Goal: Register for event/course

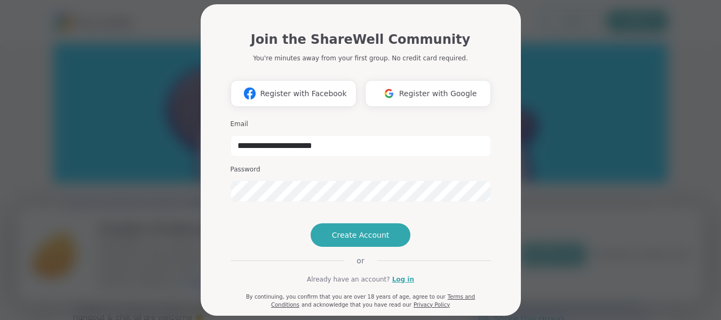
type input "**********"
click at [372, 240] on span "Create Account" at bounding box center [361, 235] width 58 height 11
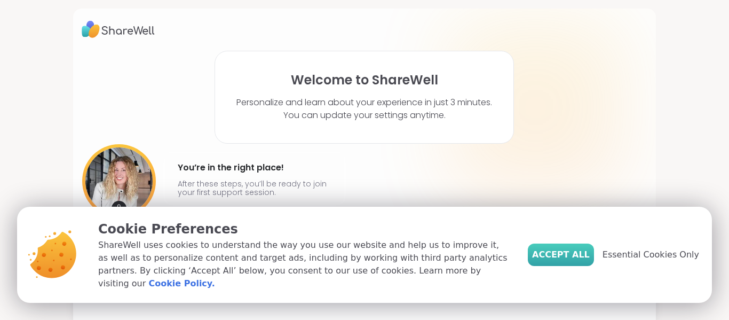
click at [562, 253] on button "Accept All" at bounding box center [561, 254] width 66 height 22
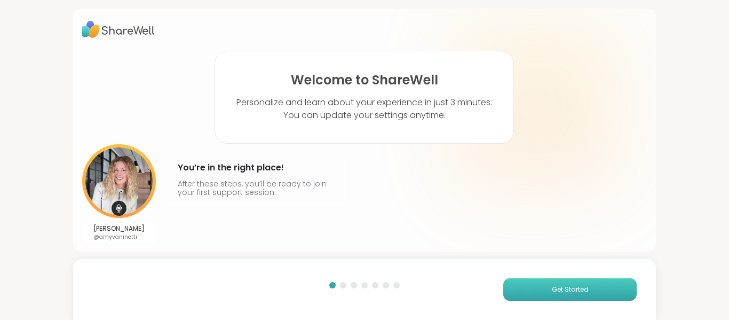
click at [572, 290] on span "Get Started" at bounding box center [570, 290] width 37 height 10
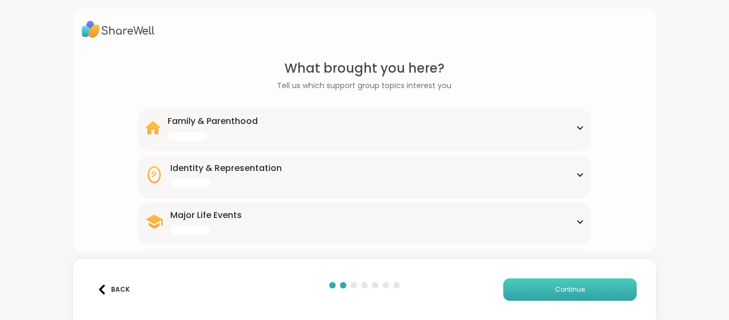
click at [572, 290] on span "Continue" at bounding box center [570, 290] width 30 height 10
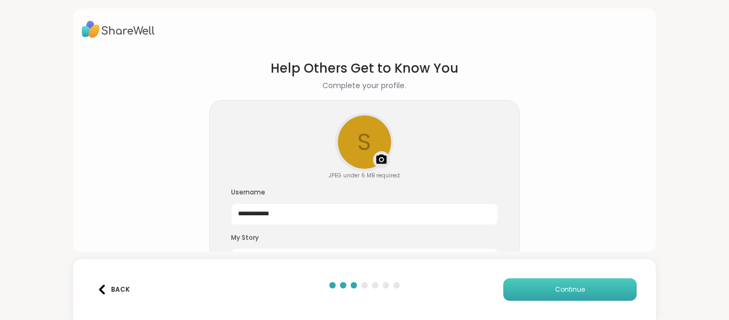
click at [572, 290] on span "Continue" at bounding box center [570, 290] width 30 height 10
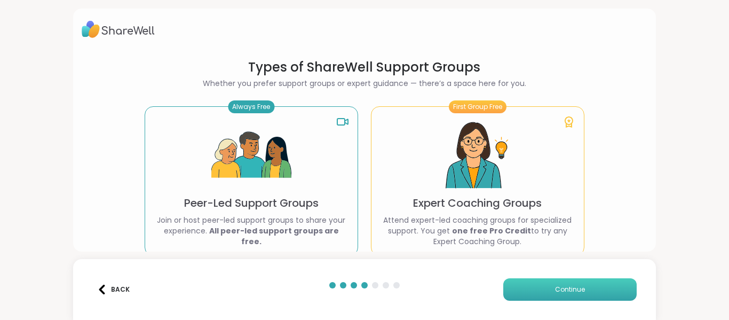
click at [572, 290] on span "Continue" at bounding box center [570, 290] width 30 height 10
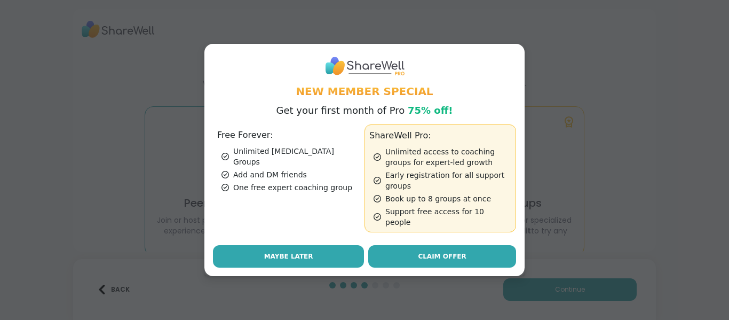
click at [288, 251] on span "Maybe Later" at bounding box center [288, 256] width 49 height 10
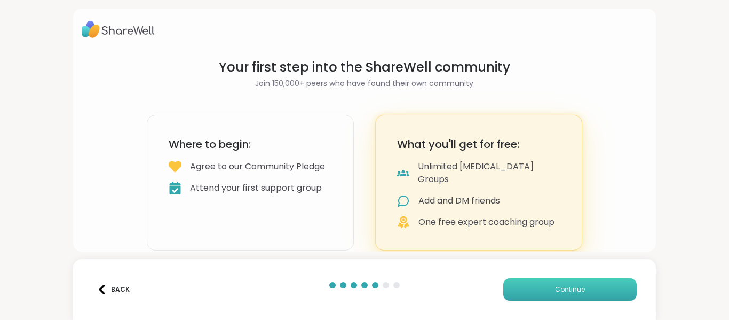
click at [555, 286] on span "Continue" at bounding box center [570, 290] width 30 height 10
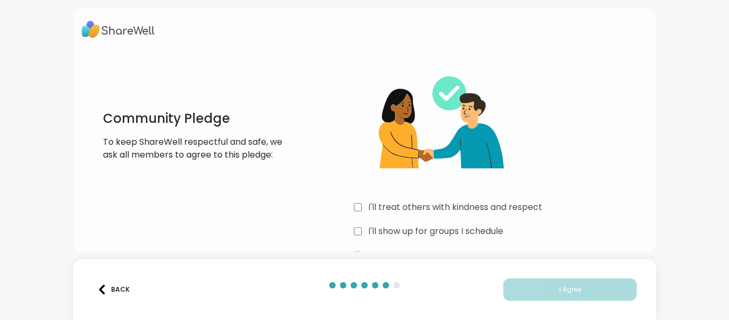
scroll to position [30, 0]
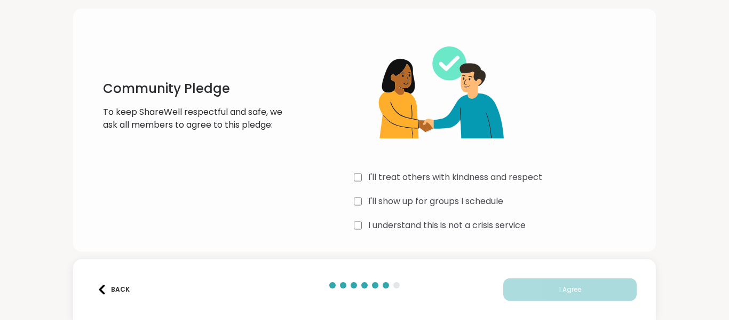
click at [376, 176] on label "I'll treat others with kindness and respect" at bounding box center [455, 177] width 174 height 13
click at [387, 206] on label "I'll show up for groups I schedule" at bounding box center [435, 201] width 135 height 13
click at [392, 223] on label "I understand this is not a crisis service" at bounding box center [446, 225] width 157 height 13
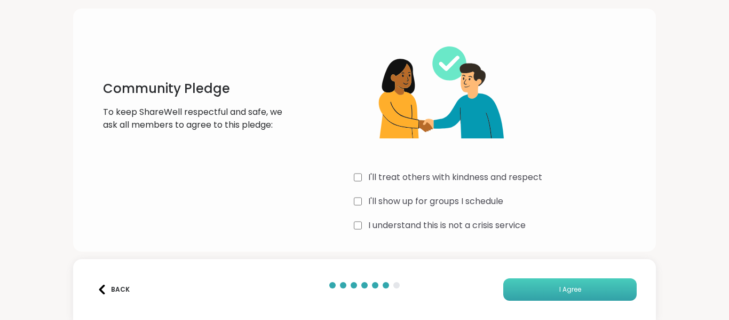
click at [580, 298] on button "I Agree" at bounding box center [569, 289] width 133 height 22
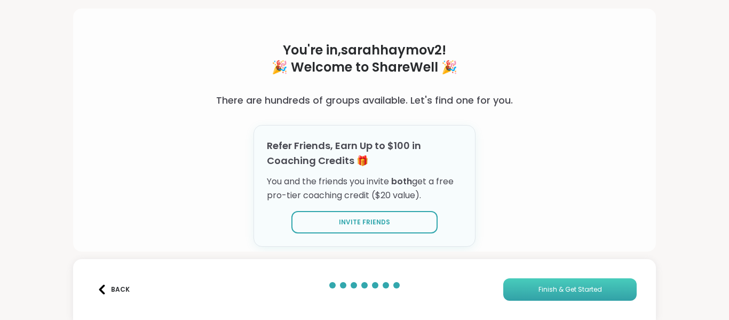
click at [590, 293] on span "Finish & Get Started" at bounding box center [571, 290] width 64 height 10
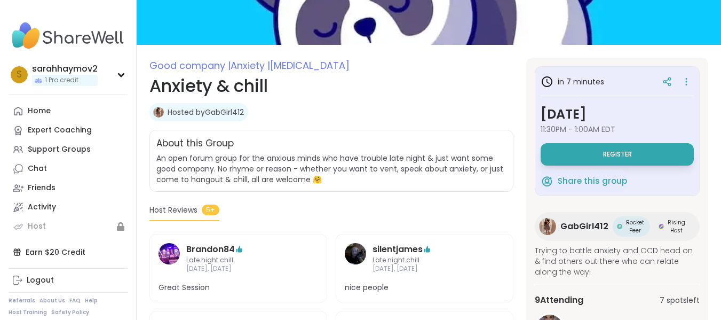
scroll to position [99, 0]
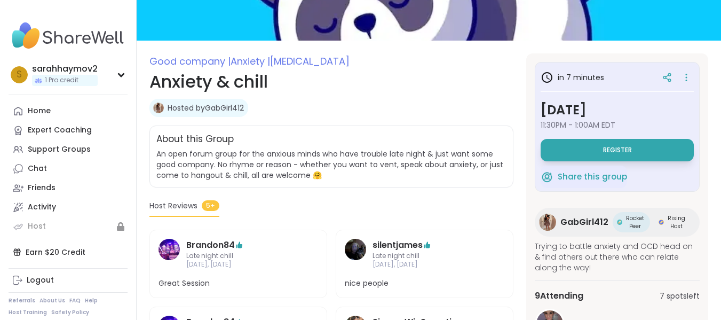
click at [592, 107] on h3 "[DATE]" at bounding box center [617, 109] width 153 height 19
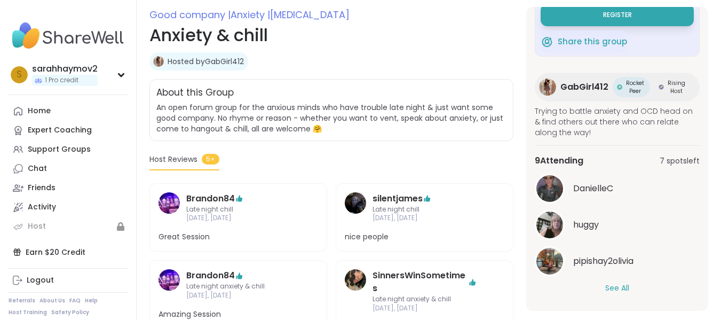
scroll to position [147, 0]
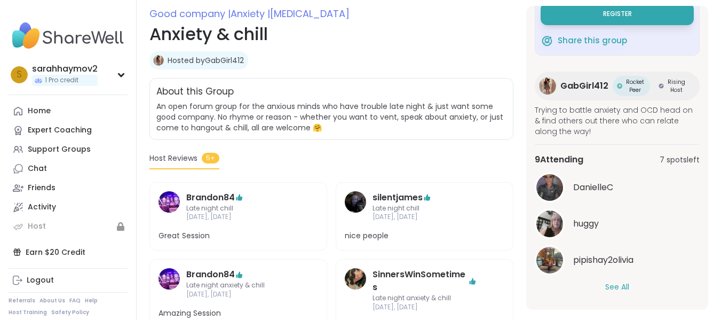
click at [220, 60] on link "Hosted by GabGirl412" at bounding box center [206, 60] width 76 height 11
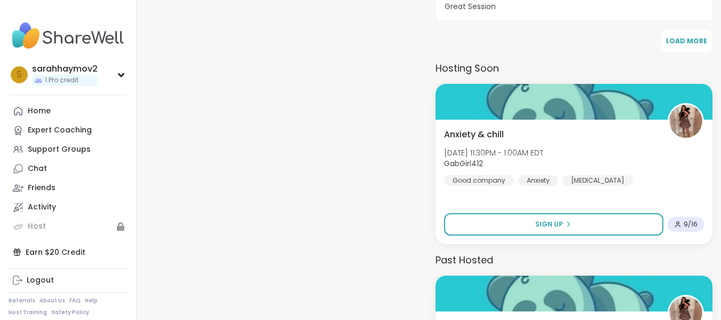
scroll to position [651, 0]
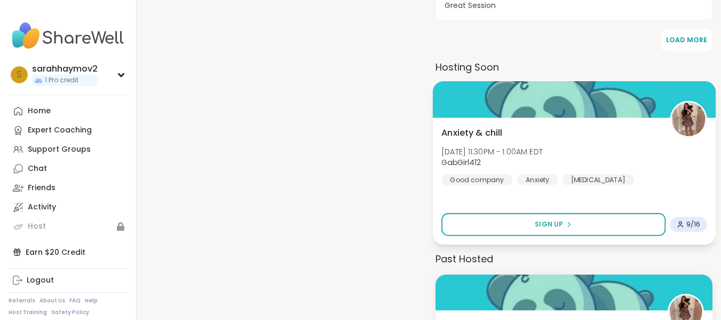
click at [575, 139] on div "Anxiety & chill Sun, Oct 12 | 11:30PM - 1:00AM EDT GabGirl412 Good company Anxi…" at bounding box center [573, 155] width 265 height 59
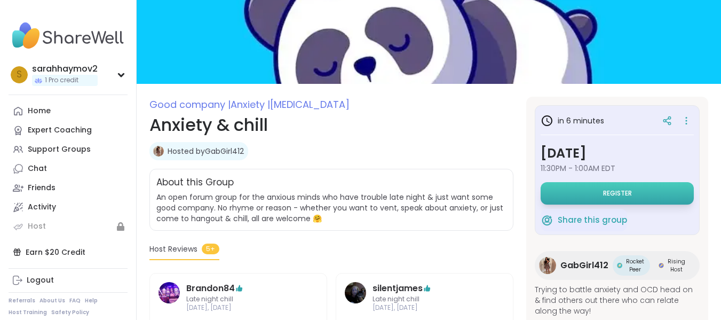
click at [626, 189] on span "Register" at bounding box center [617, 193] width 29 height 9
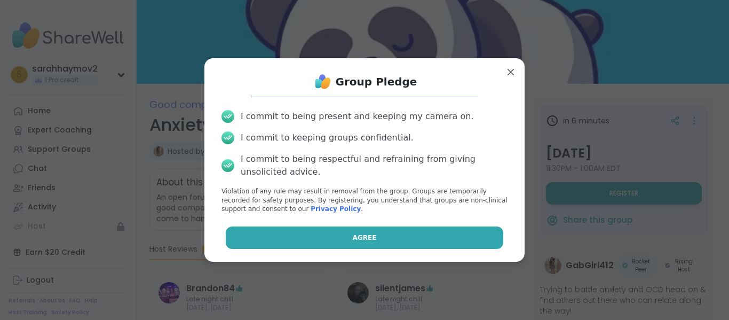
click at [430, 233] on button "Agree" at bounding box center [365, 237] width 278 height 22
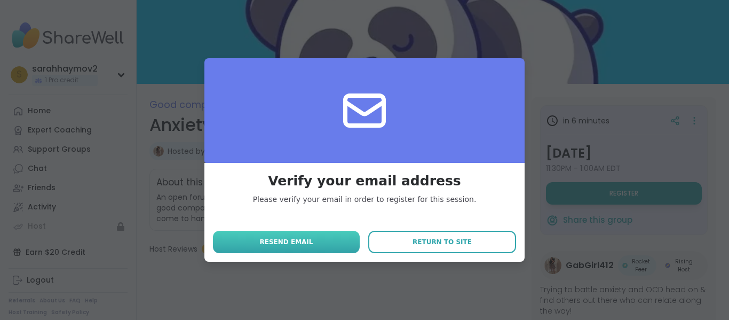
click at [311, 238] on button "Resend email" at bounding box center [286, 242] width 147 height 22
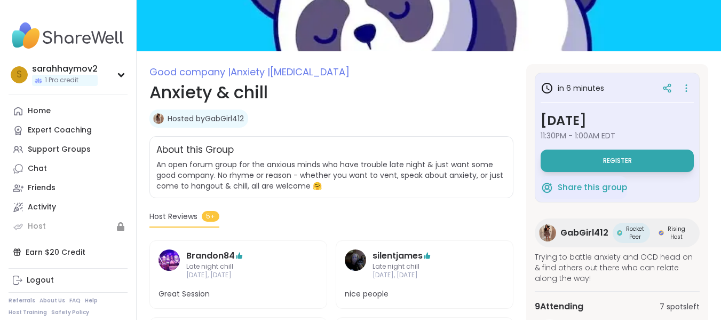
scroll to position [98, 0]
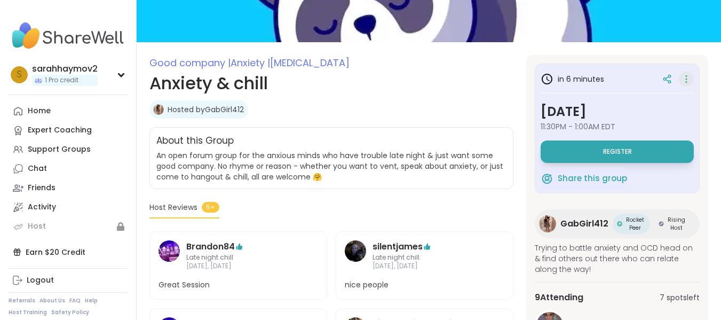
click at [681, 78] on icon at bounding box center [686, 79] width 11 height 15
click at [566, 157] on button "Register" at bounding box center [617, 151] width 153 height 22
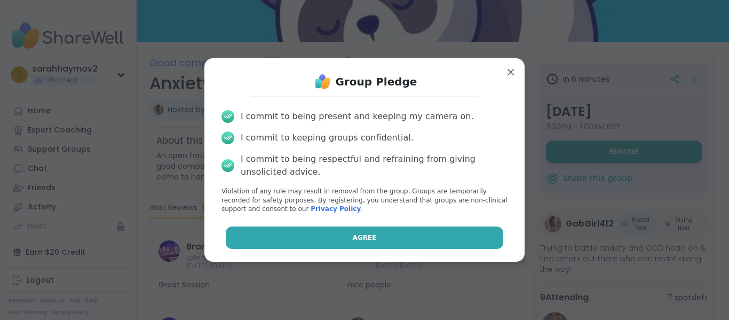
click at [338, 235] on button "Agree" at bounding box center [365, 237] width 278 height 22
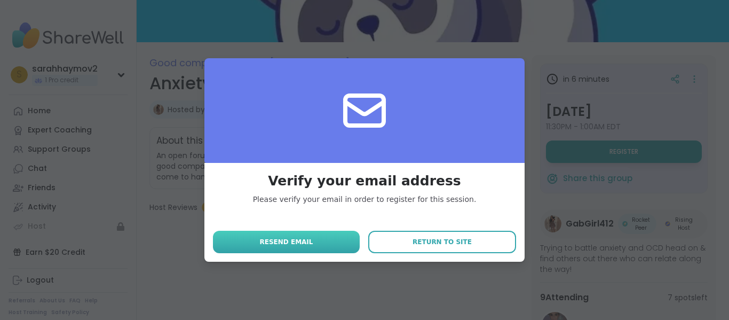
click at [306, 241] on button "Resend email" at bounding box center [286, 242] width 147 height 22
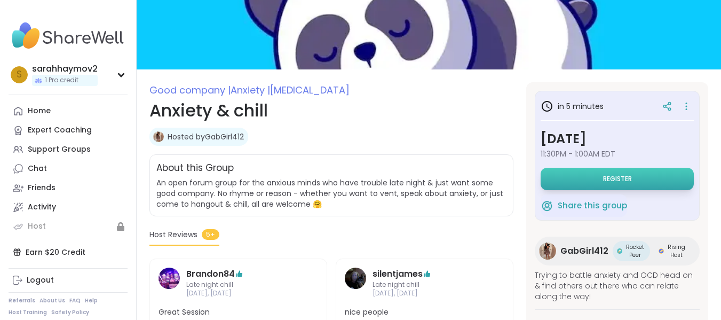
click at [591, 177] on button "Register" at bounding box center [617, 179] width 153 height 22
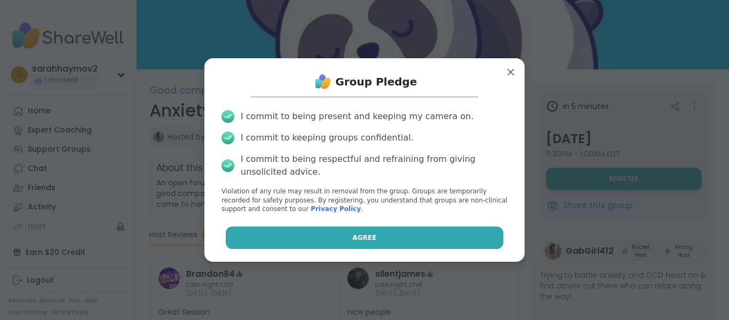
click at [386, 236] on button "Agree" at bounding box center [365, 237] width 278 height 22
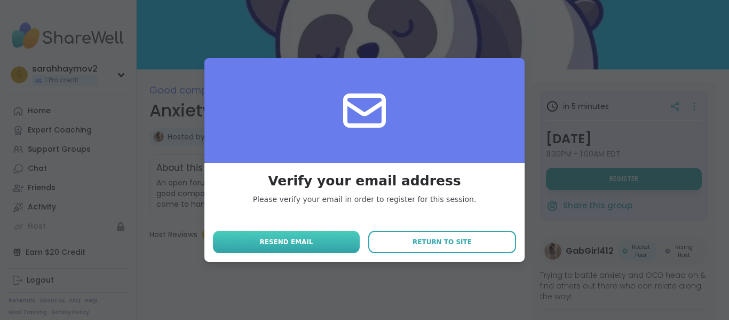
click at [328, 243] on button "Resend email" at bounding box center [286, 242] width 147 height 22
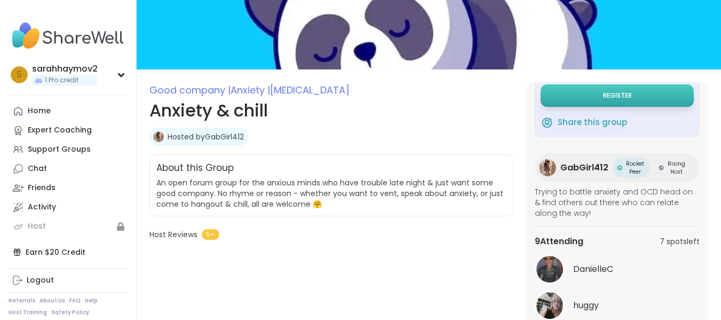
scroll to position [89, 0]
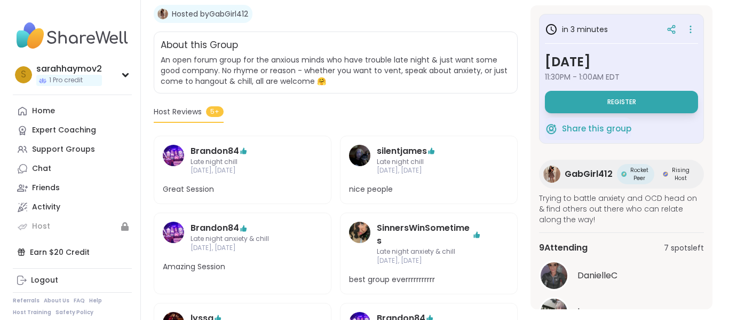
scroll to position [274, 0]
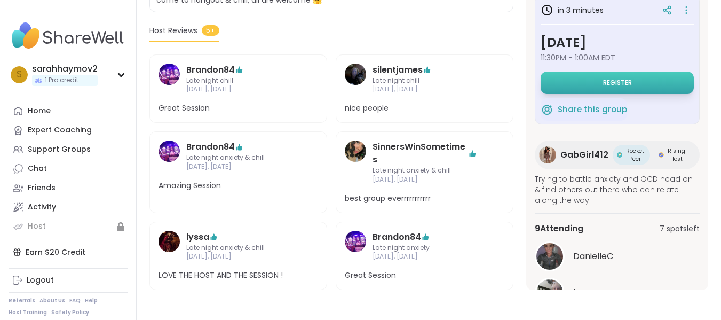
click at [609, 89] on button "Register" at bounding box center [617, 83] width 153 height 22
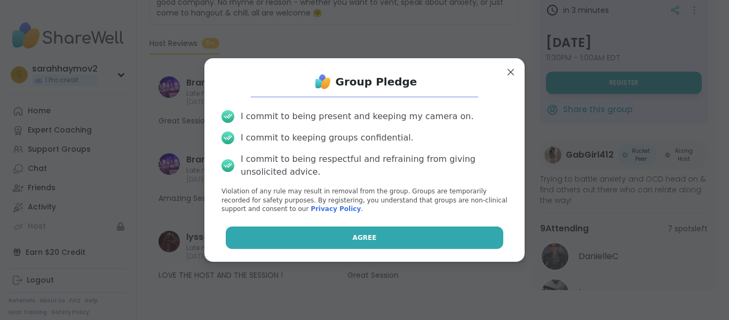
click at [392, 240] on button "Agree" at bounding box center [365, 237] width 278 height 22
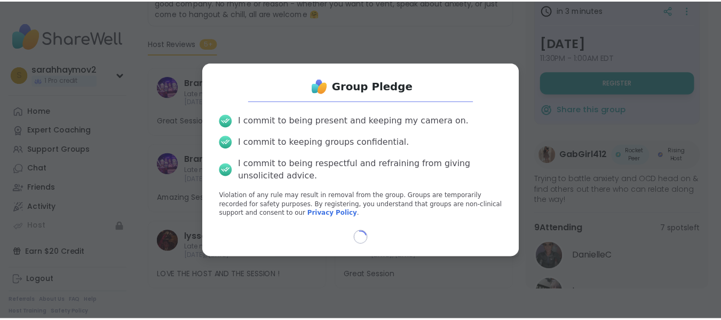
scroll to position [167, 0]
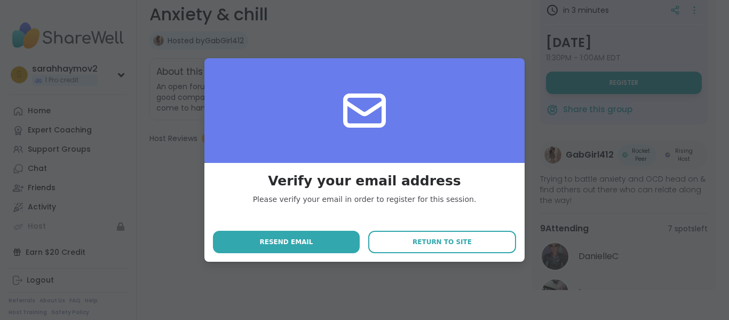
click at [392, 240] on button "Return to site" at bounding box center [442, 242] width 148 height 22
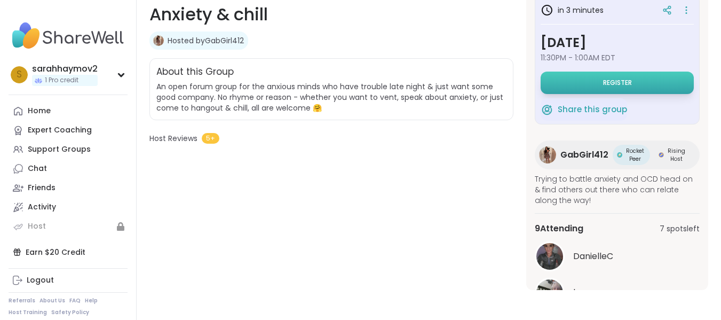
scroll to position [0, 0]
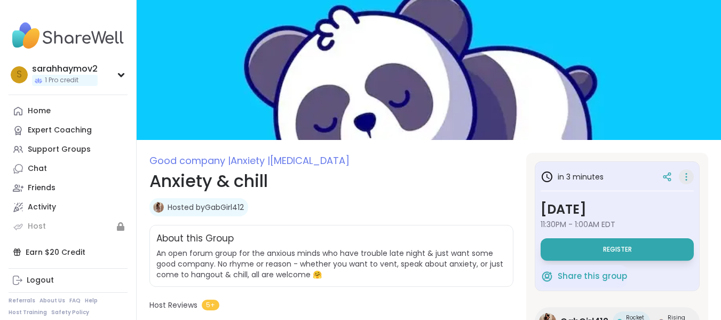
click at [686, 179] on icon at bounding box center [686, 179] width 1 height 1
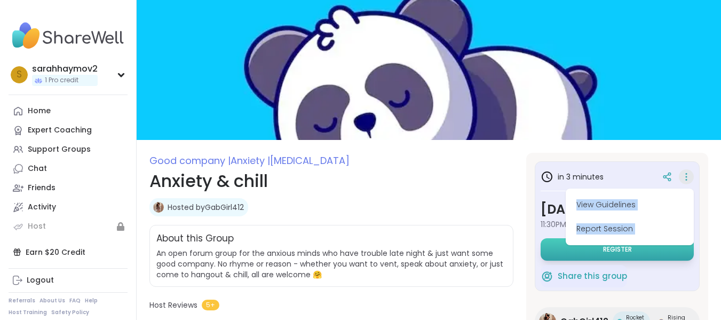
click at [628, 247] on button "Register" at bounding box center [617, 249] width 153 height 22
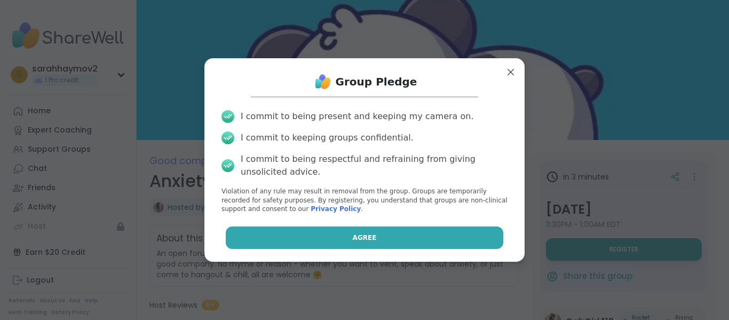
click at [393, 240] on button "Agree" at bounding box center [365, 237] width 278 height 22
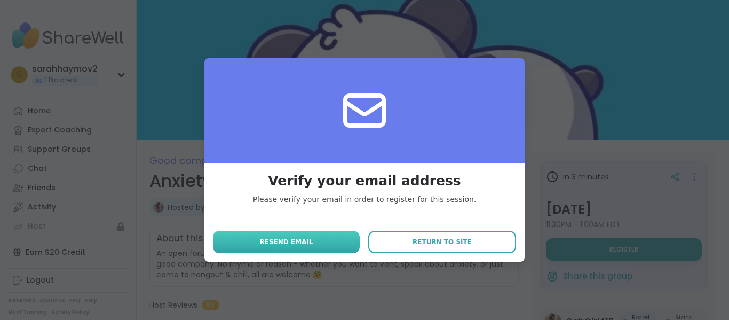
click at [330, 243] on button "Resend email" at bounding box center [286, 242] width 147 height 22
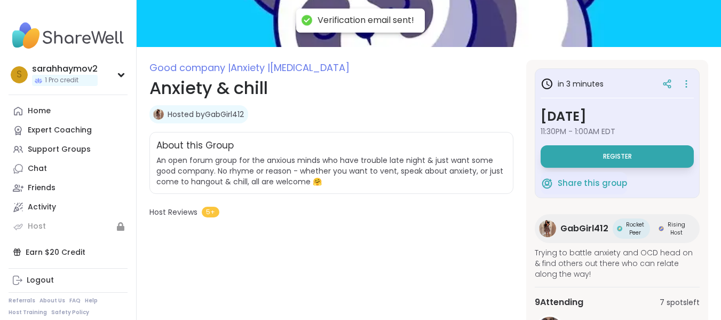
scroll to position [129, 0]
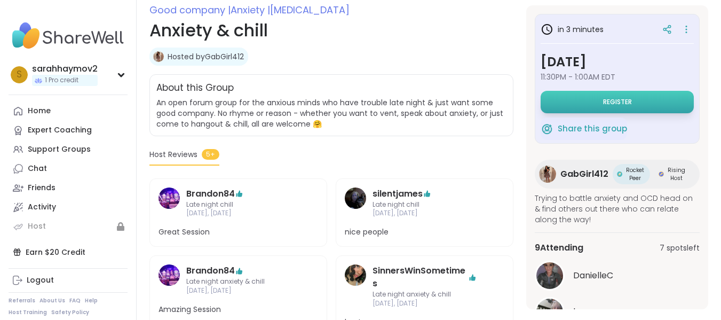
click at [606, 101] on span "Register" at bounding box center [617, 102] width 29 height 9
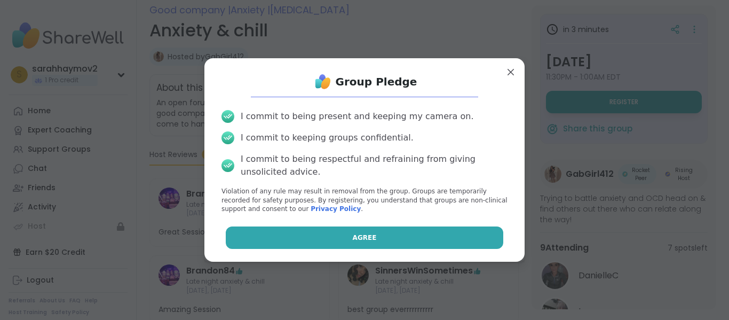
click at [376, 244] on button "Agree" at bounding box center [365, 237] width 278 height 22
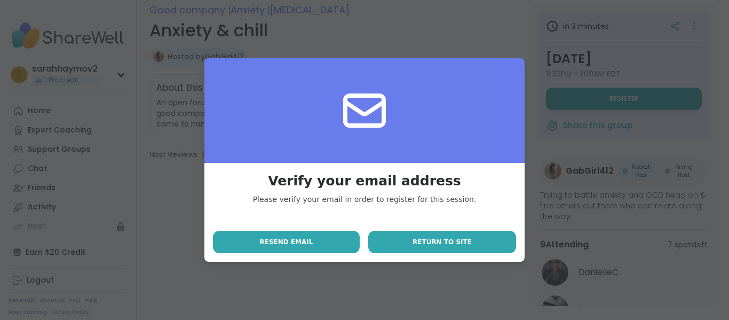
click at [389, 240] on button "Return to site" at bounding box center [442, 242] width 148 height 22
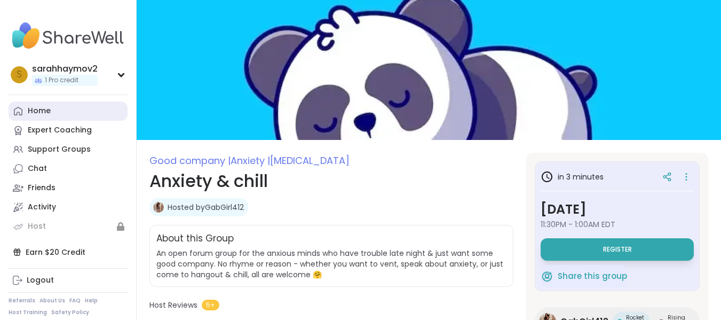
click at [51, 115] on link "Home" at bounding box center [68, 110] width 119 height 19
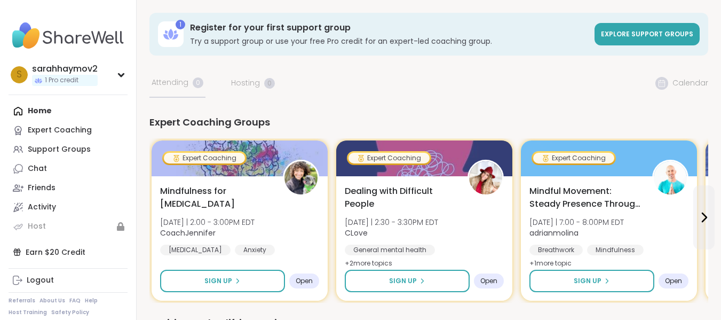
click at [54, 110] on div "Home Expert Coaching Support Groups Chat Friends Activity Host" at bounding box center [68, 168] width 119 height 135
click at [700, 215] on icon at bounding box center [704, 217] width 13 height 13
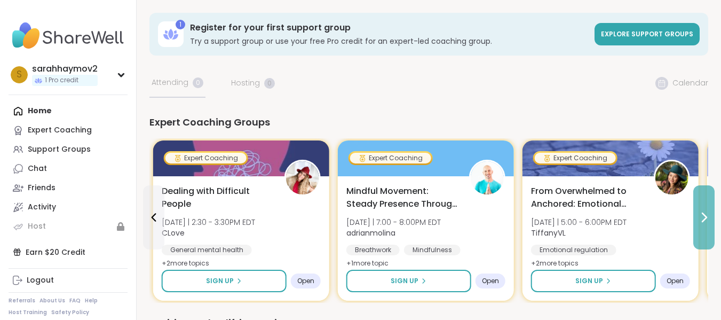
click at [702, 219] on icon at bounding box center [704, 217] width 13 height 13
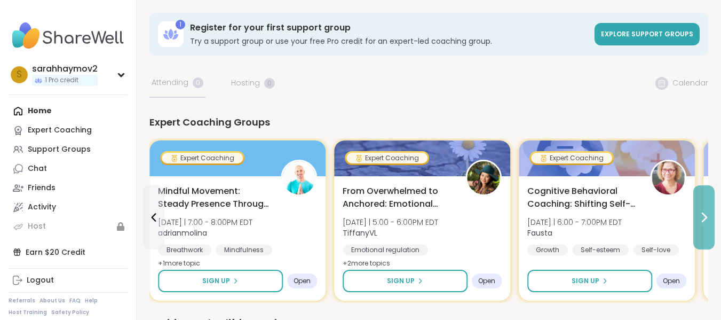
click at [702, 219] on icon at bounding box center [704, 217] width 13 height 13
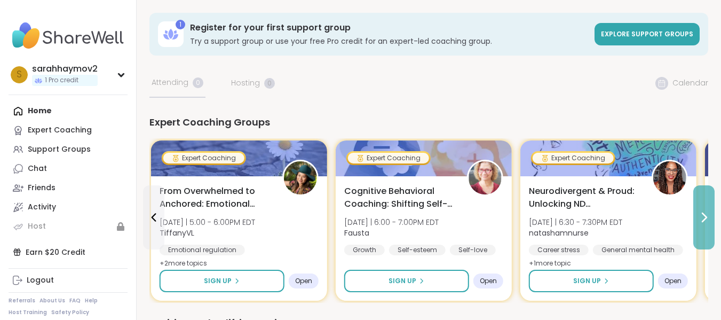
click at [702, 219] on icon at bounding box center [704, 217] width 13 height 13
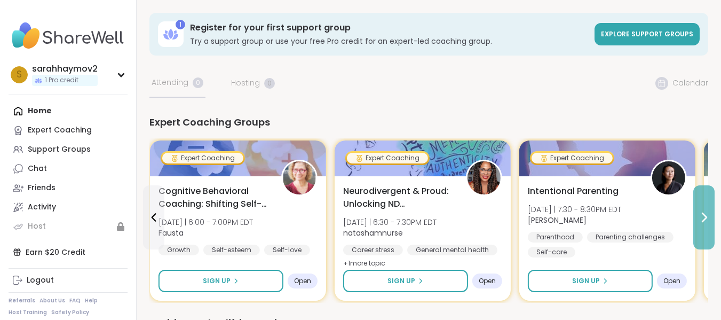
click at [702, 219] on icon at bounding box center [704, 217] width 13 height 13
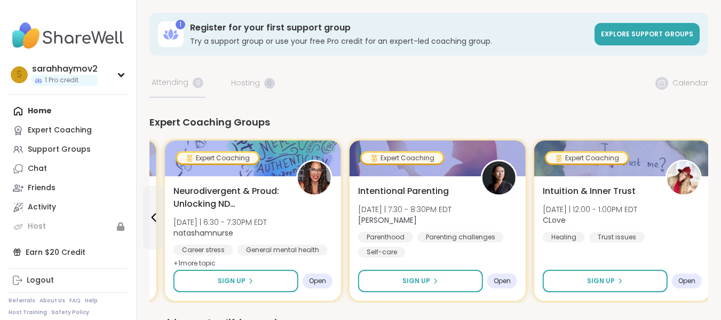
click at [702, 219] on div "Intuition & Inner Trust Wed 10/15 | 12:00 - 1:00PM EDT CLove Healing Trust issu…" at bounding box center [622, 214] width 159 height 58
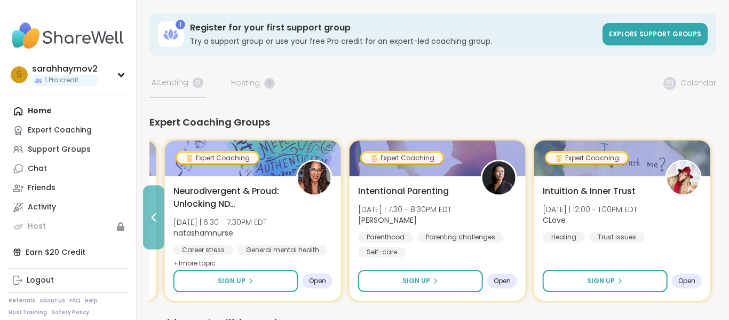
click at [148, 191] on button at bounding box center [153, 217] width 21 height 64
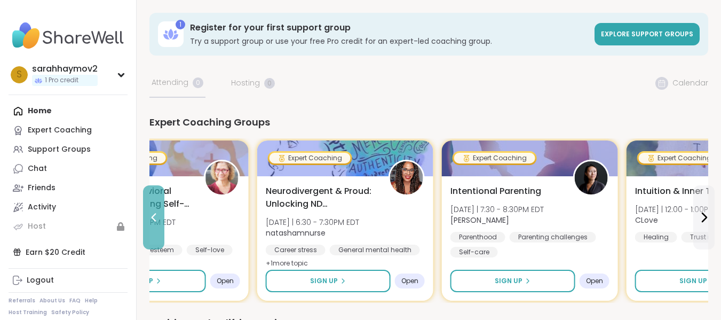
click at [148, 191] on button at bounding box center [153, 217] width 21 height 64
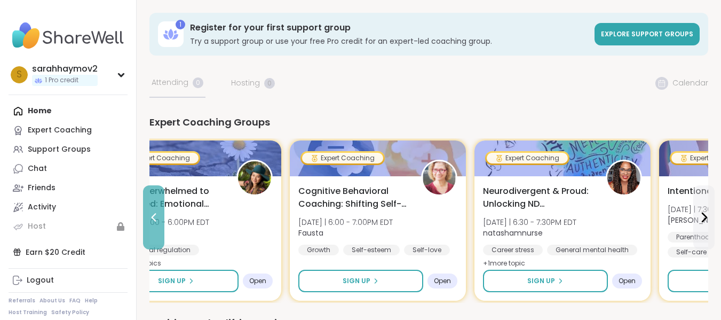
click at [148, 191] on button at bounding box center [153, 217] width 21 height 64
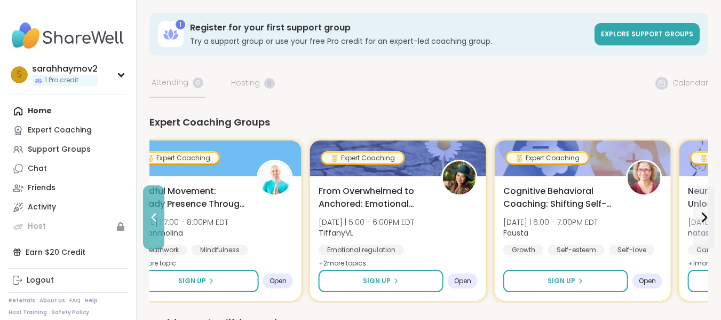
click at [148, 191] on button at bounding box center [153, 217] width 21 height 64
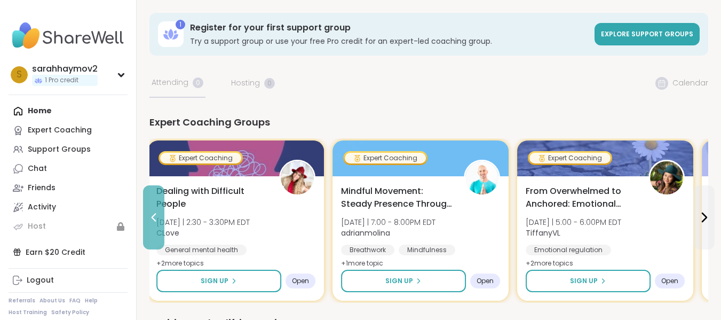
click at [148, 191] on button at bounding box center [153, 217] width 21 height 64
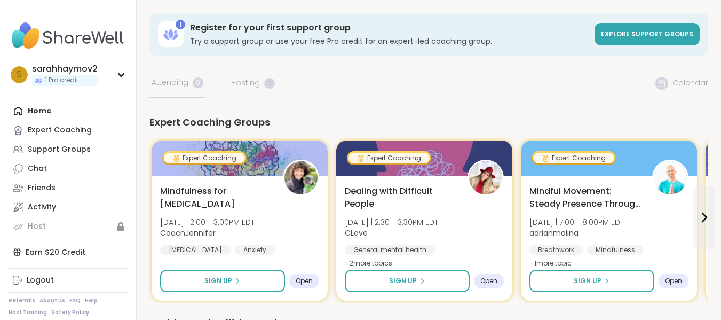
click at [70, 108] on div "Home Expert Coaching Support Groups Chat Friends Activity Host" at bounding box center [68, 168] width 119 height 135
click at [33, 102] on div "Home Expert Coaching Support Groups Chat Friends Activity Host" at bounding box center [68, 168] width 119 height 135
click at [53, 104] on div "Home Expert Coaching Support Groups Chat Friends Activity Host" at bounding box center [68, 168] width 119 height 135
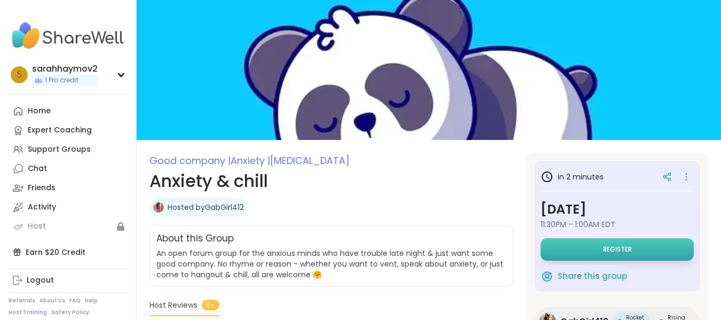
click at [585, 249] on button "Register" at bounding box center [617, 249] width 153 height 22
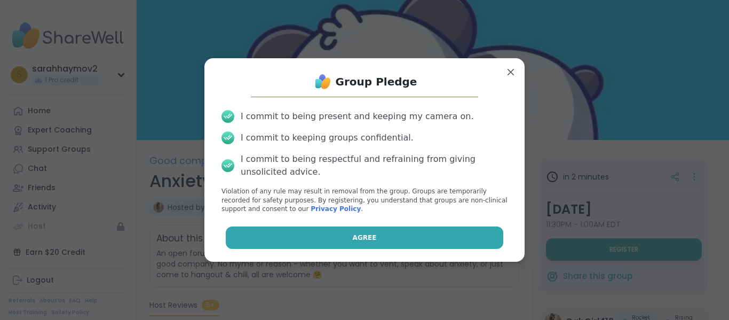
click at [349, 243] on button "Agree" at bounding box center [365, 237] width 278 height 22
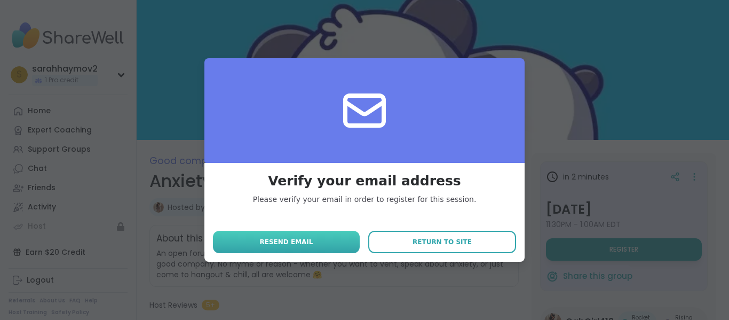
click at [293, 235] on button "Resend email" at bounding box center [286, 242] width 147 height 22
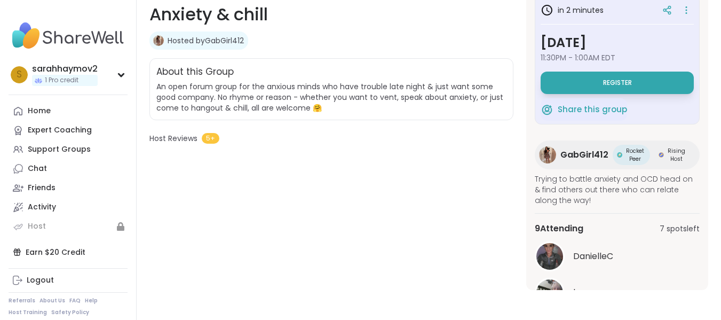
scroll to position [89, 0]
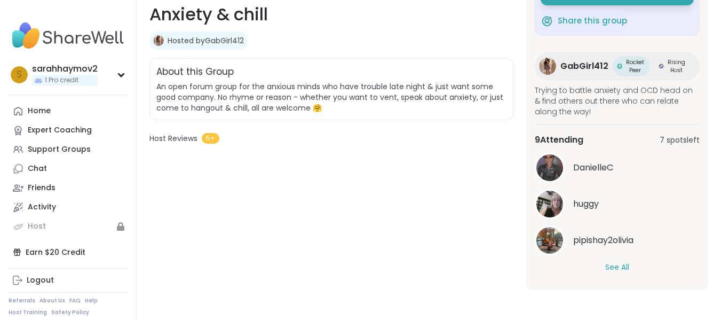
click at [214, 137] on span "5+" at bounding box center [211, 138] width 18 height 11
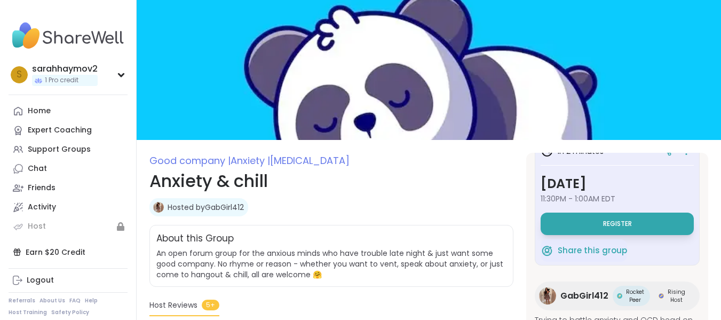
scroll to position [25, 0]
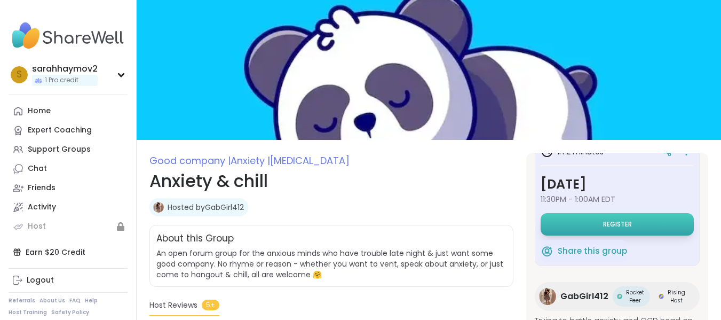
click at [613, 228] on button "Register" at bounding box center [617, 224] width 153 height 22
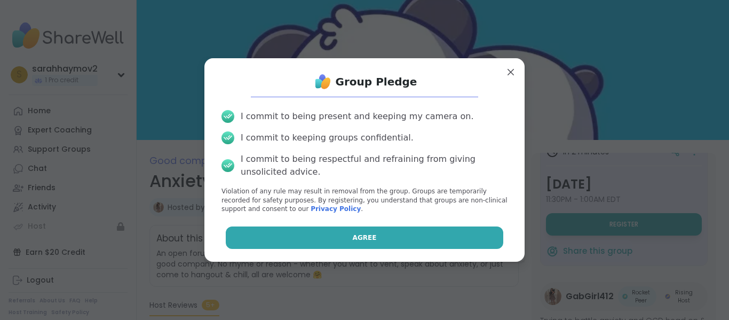
click at [395, 233] on button "Agree" at bounding box center [365, 237] width 278 height 22
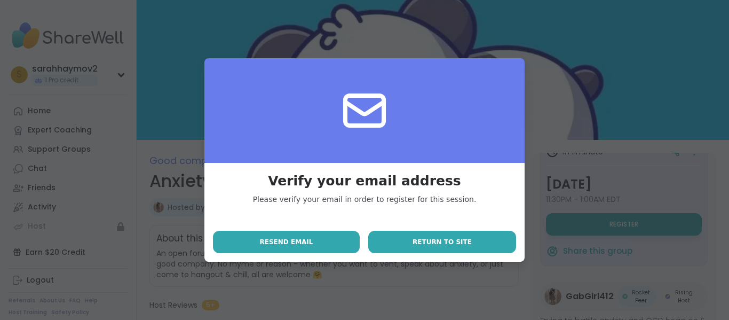
click at [393, 235] on button "Return to site" at bounding box center [442, 242] width 148 height 22
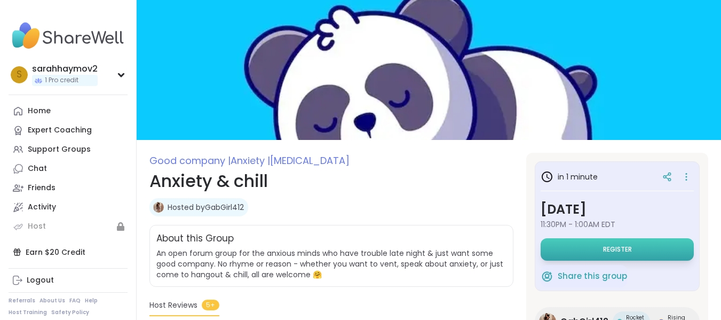
click at [641, 240] on button "Register" at bounding box center [617, 249] width 153 height 22
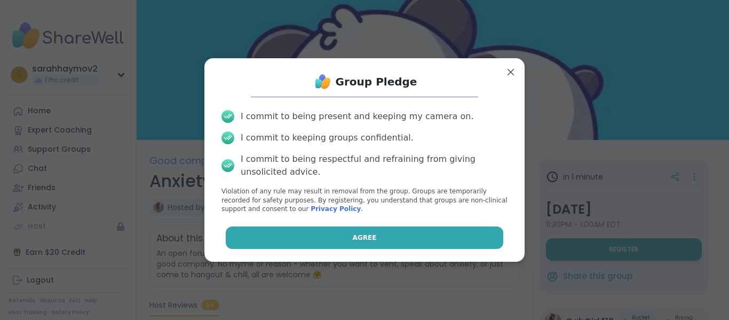
click at [373, 238] on button "Agree" at bounding box center [365, 237] width 278 height 22
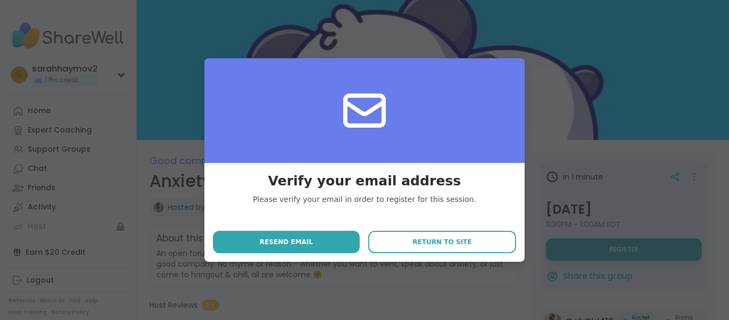
click at [294, 257] on div "Verify your email address Please verify your email in order to register for thi…" at bounding box center [364, 212] width 320 height 99
click at [298, 238] on span "Resend email" at bounding box center [285, 242] width 53 height 10
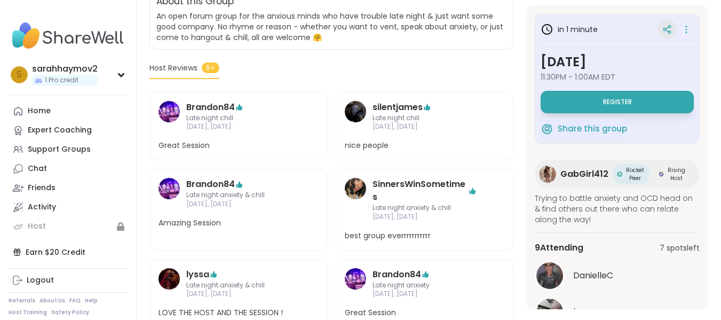
click at [668, 28] on icon at bounding box center [669, 27] width 3 height 3
click at [643, 91] on button "Register" at bounding box center [617, 102] width 153 height 22
click at [668, 31] on div at bounding box center [667, 29] width 19 height 19
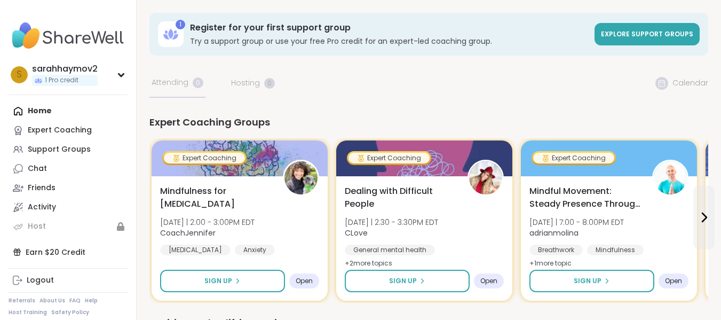
click at [233, 29] on h3 "Register for your first support group" at bounding box center [389, 28] width 398 height 12
click at [207, 28] on h3 "Register for your first support group" at bounding box center [389, 28] width 398 height 12
click at [72, 70] on div "sarahhaymov2" at bounding box center [65, 69] width 66 height 12
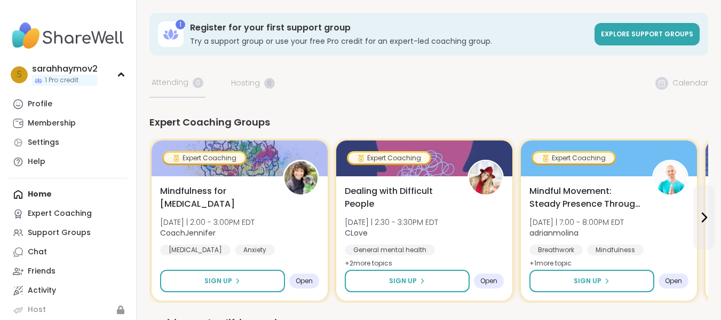
click at [385, 42] on h3 "Try a support group or use your free Pro credit for an expert-led coaching grou…" at bounding box center [389, 41] width 398 height 11
